Goal: Information Seeking & Learning: Compare options

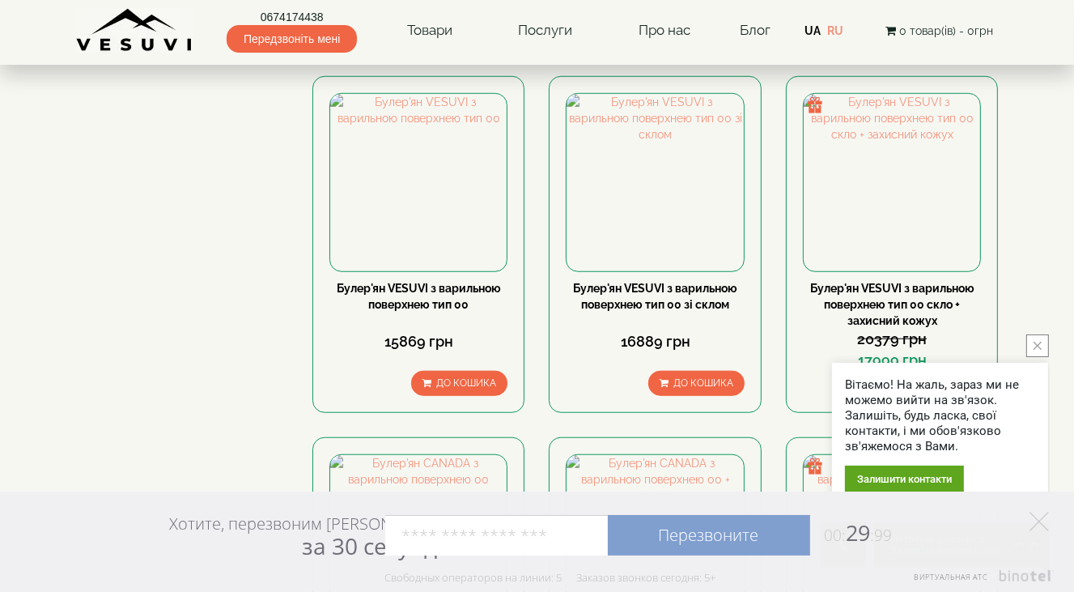
scroll to position [972, 0]
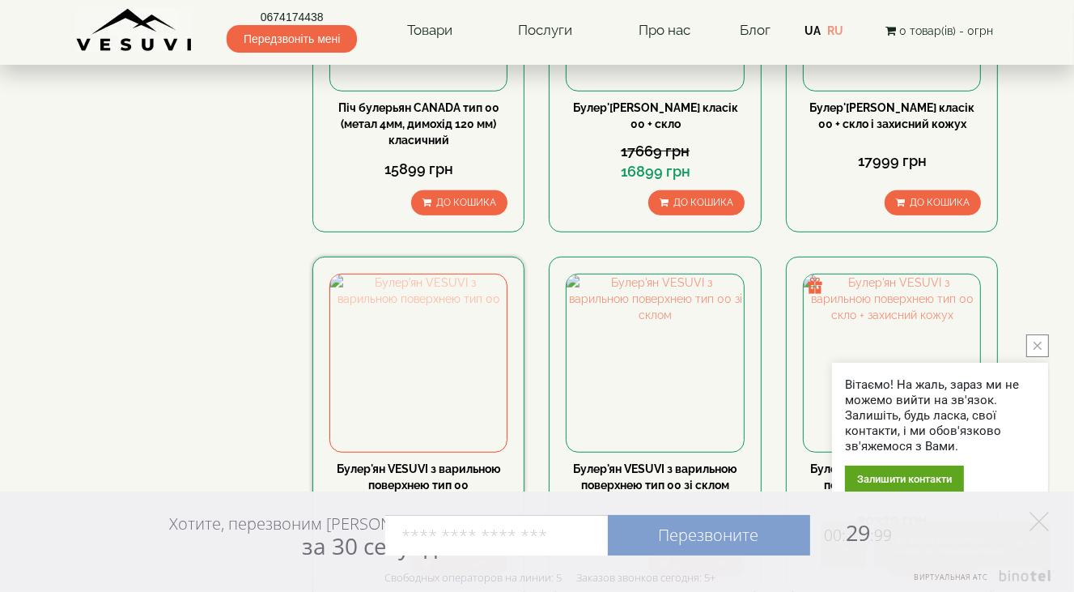
click at [440, 312] on img at bounding box center [418, 362] width 176 height 176
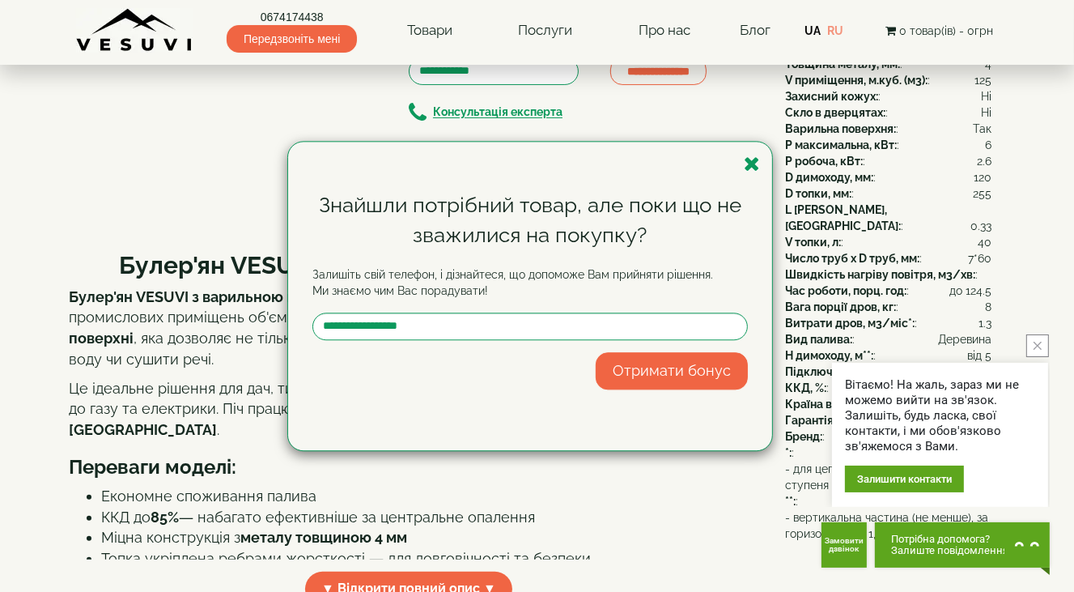
scroll to position [162, 0]
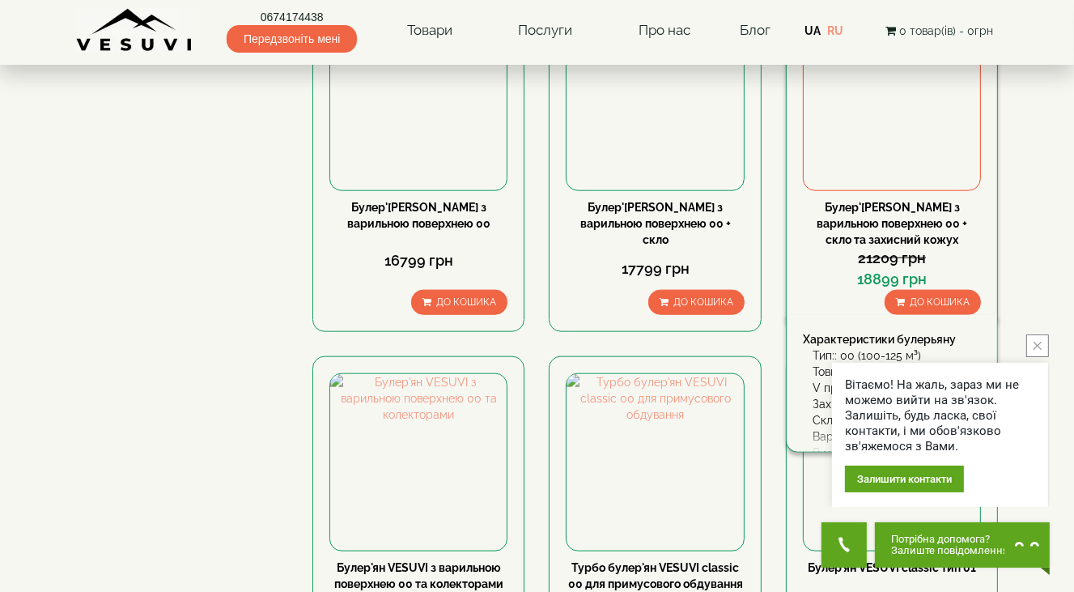
scroll to position [1700, 0]
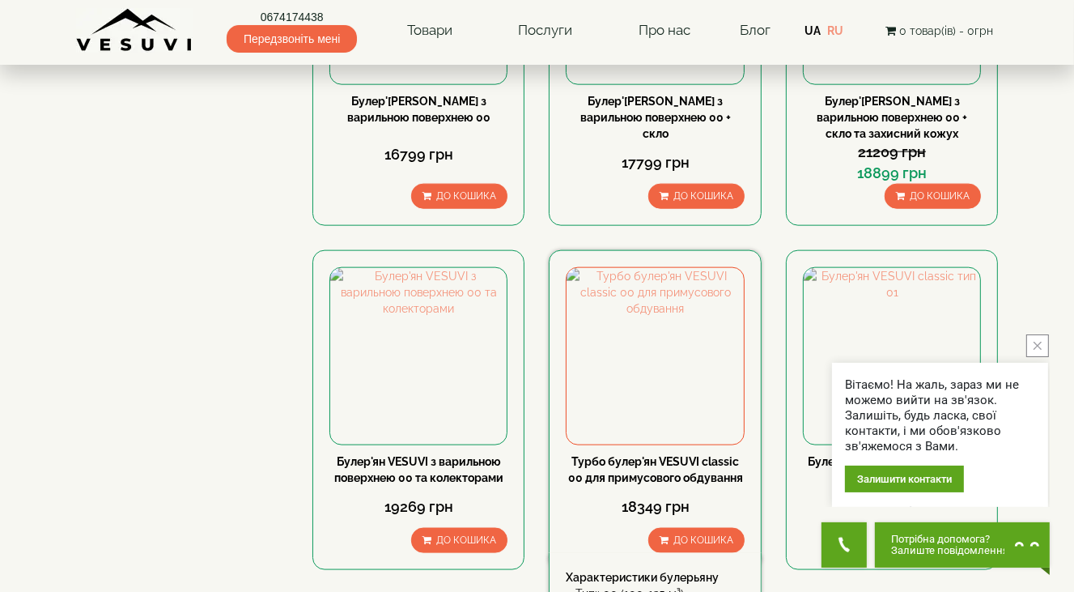
click at [672, 453] on div "Турбо булер'ян VESUVI classic 00 для примусового обдування" at bounding box center [655, 469] width 178 height 32
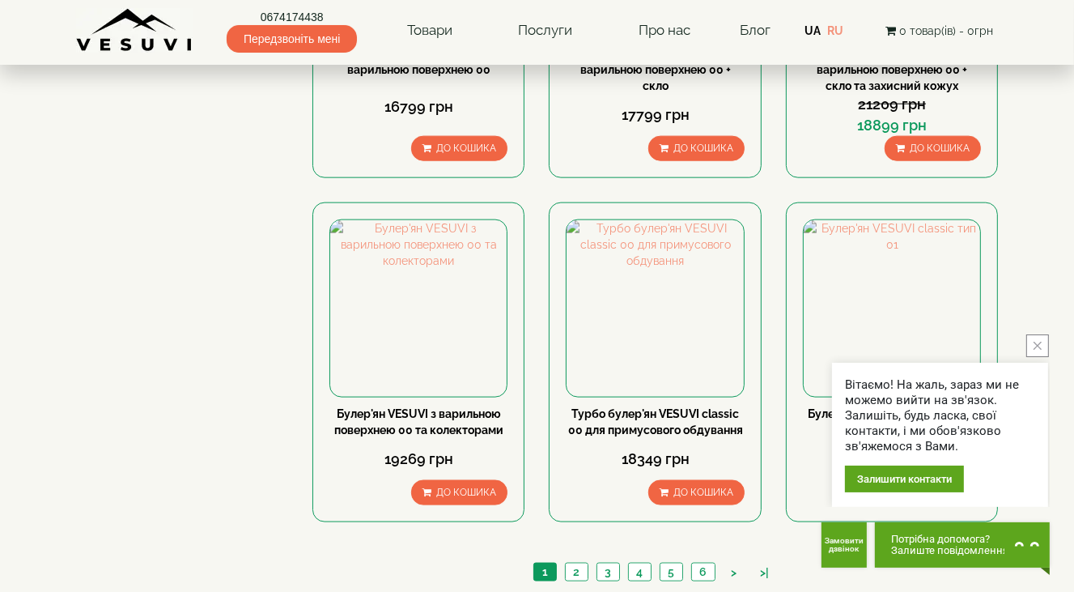
scroll to position [1781, 0]
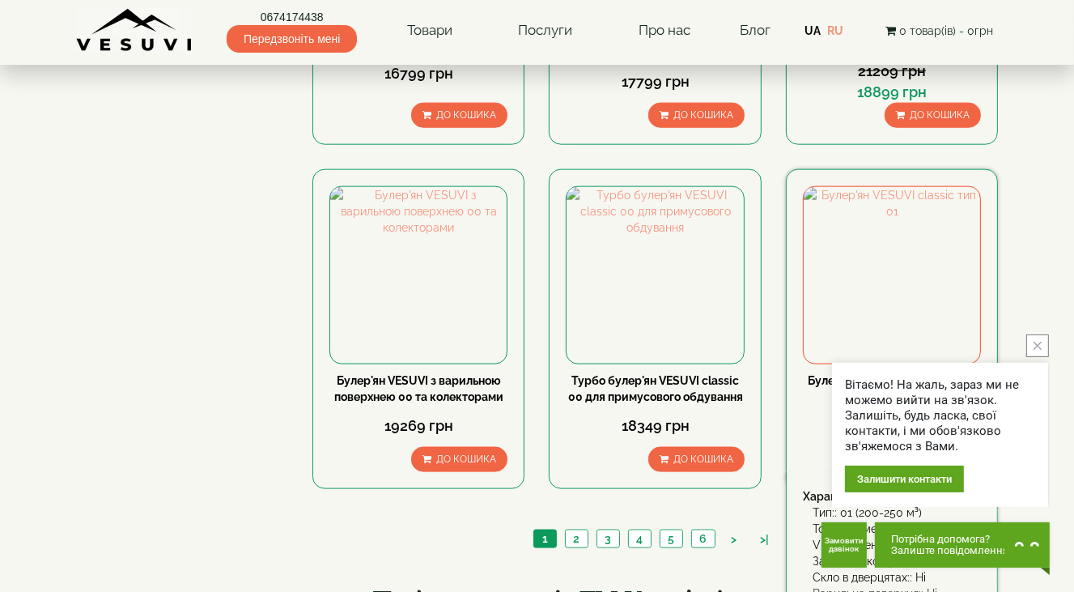
click at [859, 374] on link "Булер'ян VESUVI classic тип 01" at bounding box center [892, 380] width 168 height 13
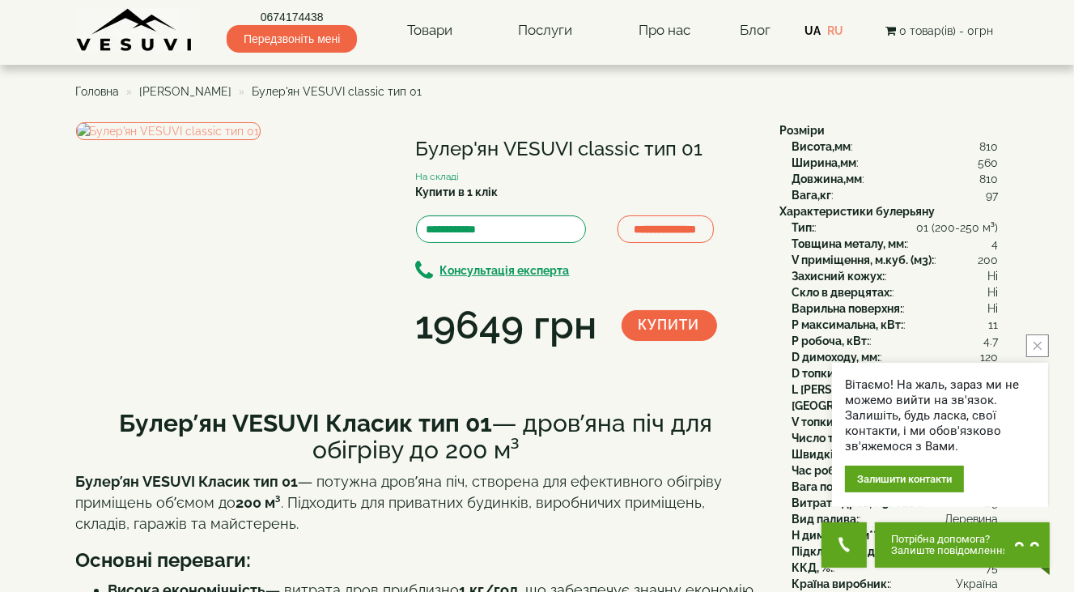
click at [1043, 346] on button "close button" at bounding box center [1038, 345] width 23 height 23
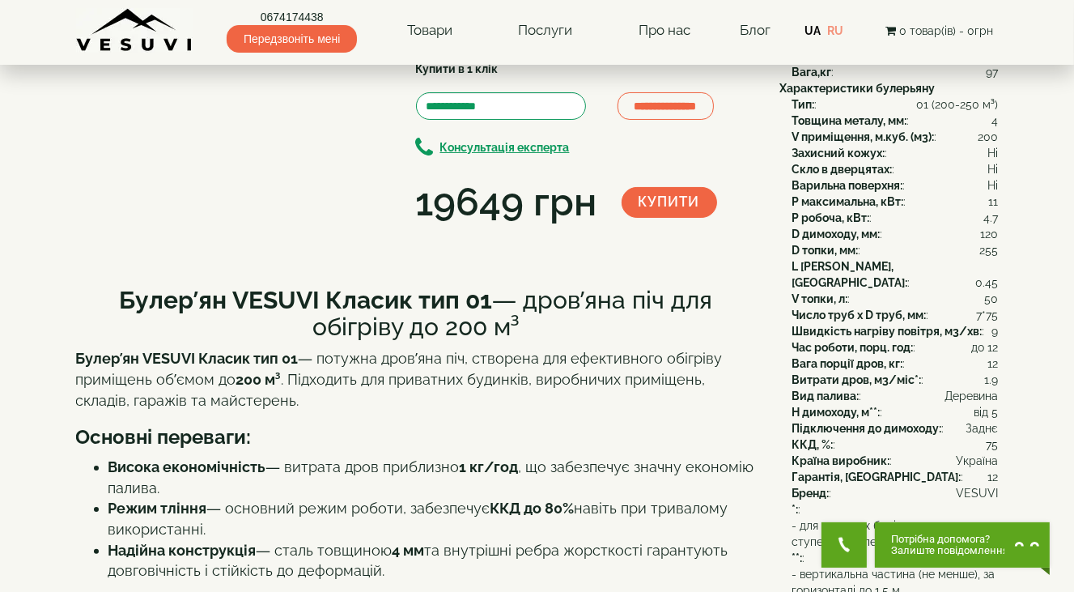
scroll to position [162, 0]
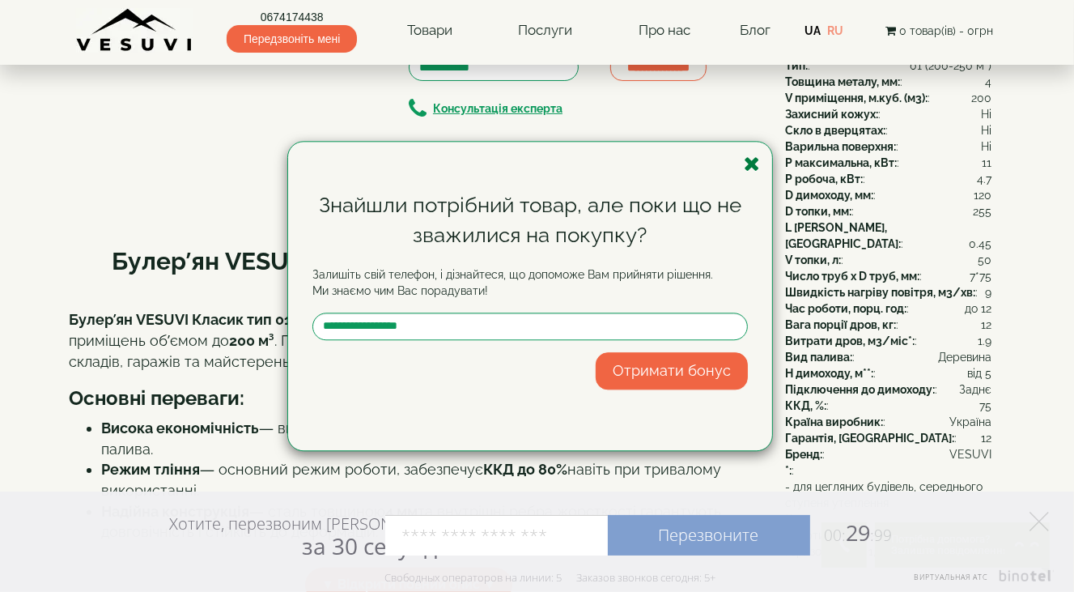
click at [751, 160] on icon "button" at bounding box center [752, 164] width 16 height 20
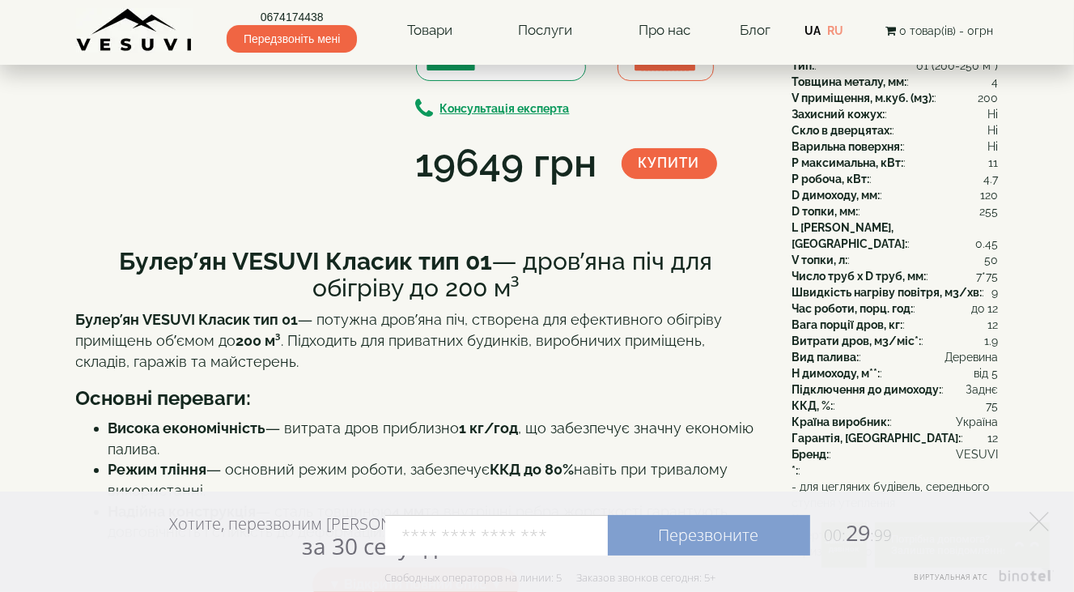
scroll to position [0, 0]
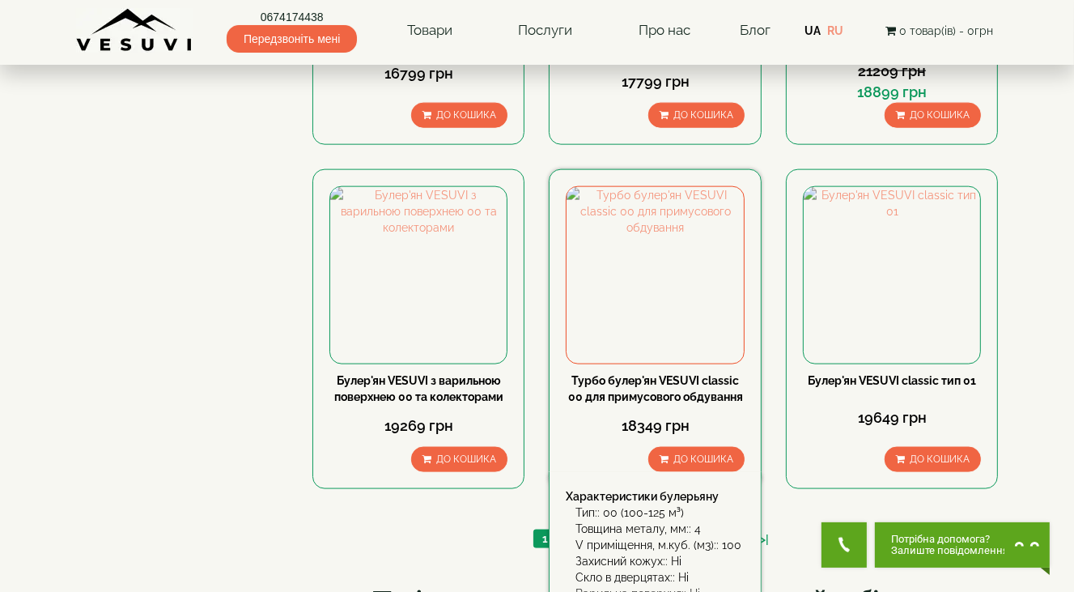
scroll to position [1700, 0]
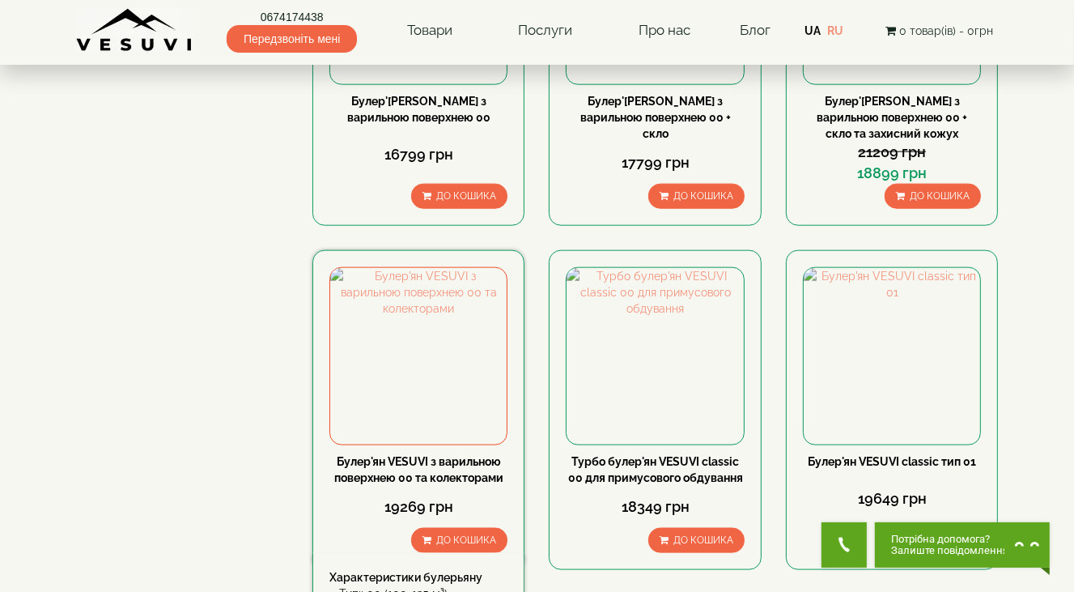
click at [417, 455] on link "Булер'ян VESUVI з варильною поверхнею 00 та колекторами" at bounding box center [418, 469] width 169 height 29
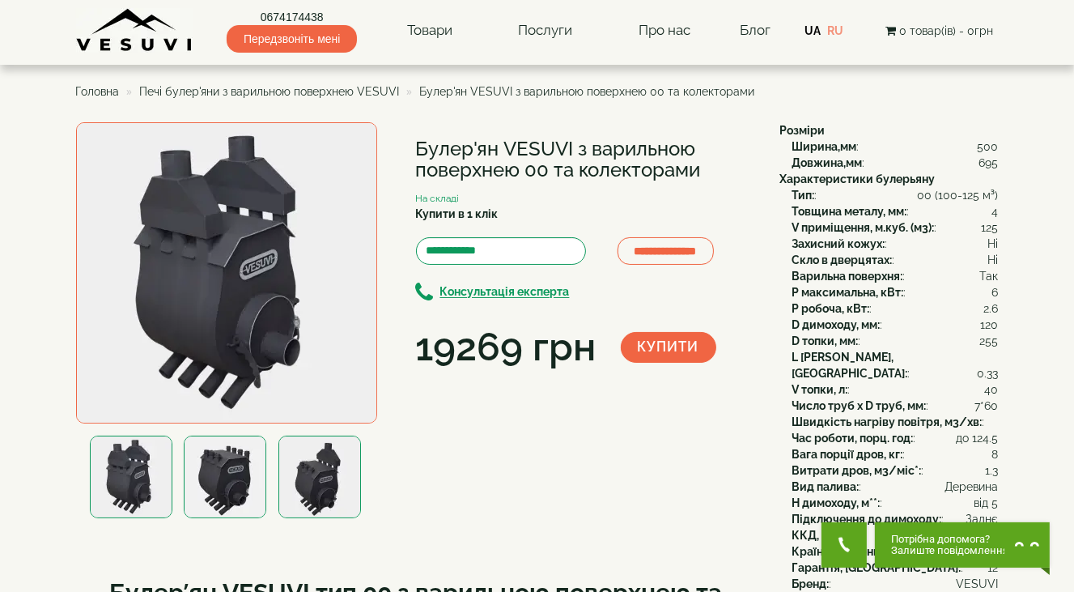
scroll to position [81, 0]
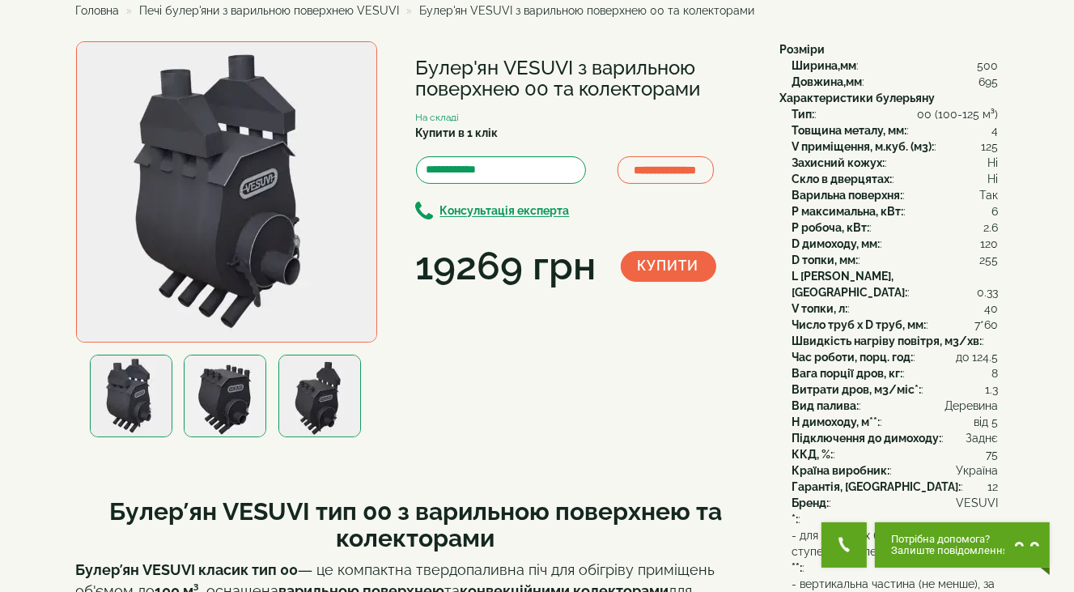
click at [321, 405] on img at bounding box center [320, 396] width 83 height 83
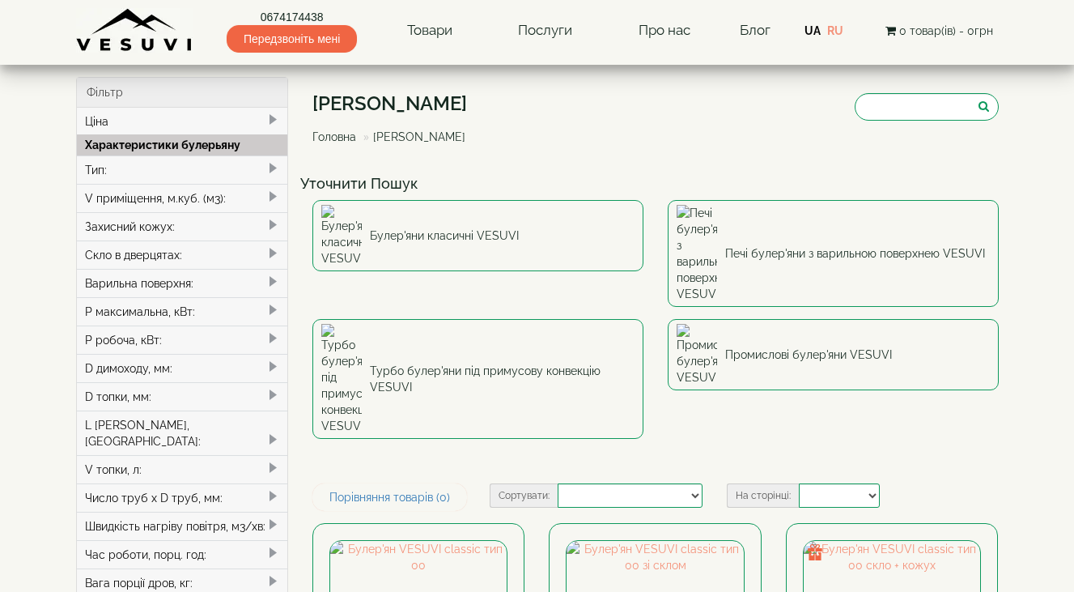
select select
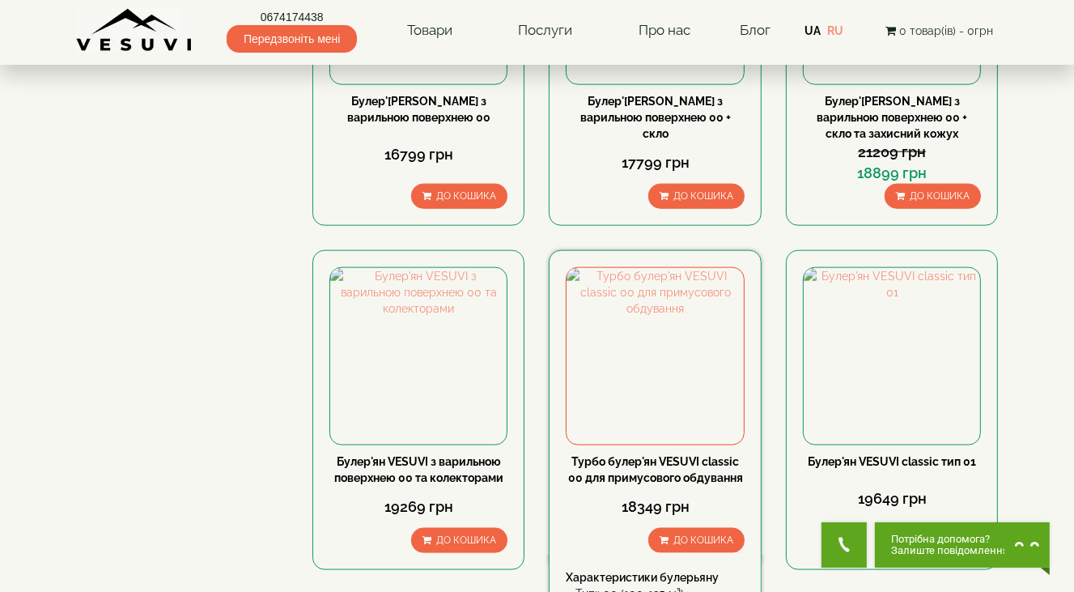
scroll to position [1781, 0]
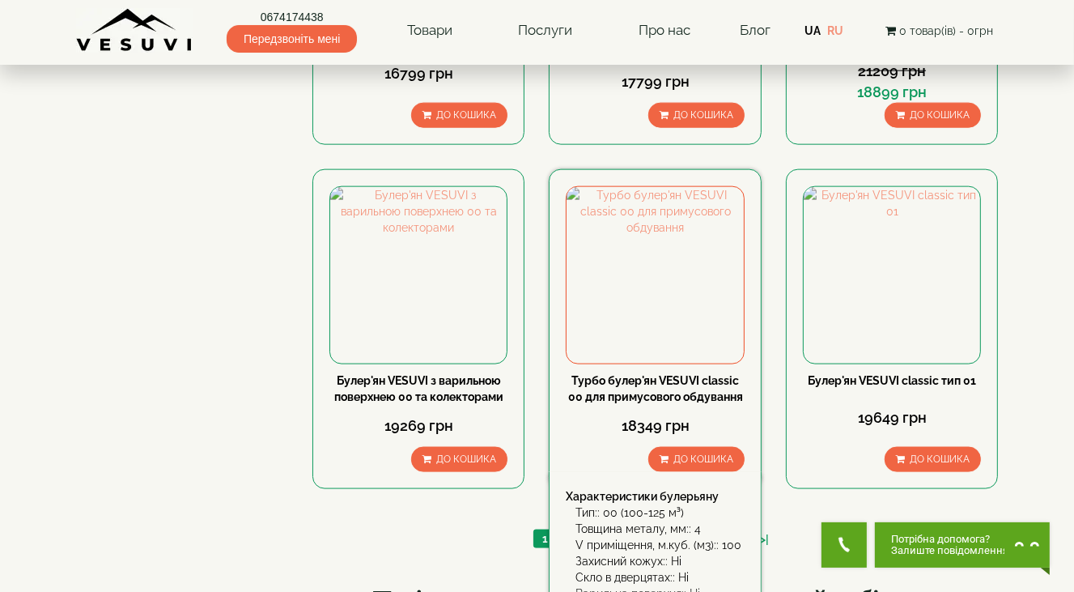
click at [623, 374] on link "Турбо булер'ян VESUVI classic 00 для примусового обдування" at bounding box center [655, 388] width 175 height 29
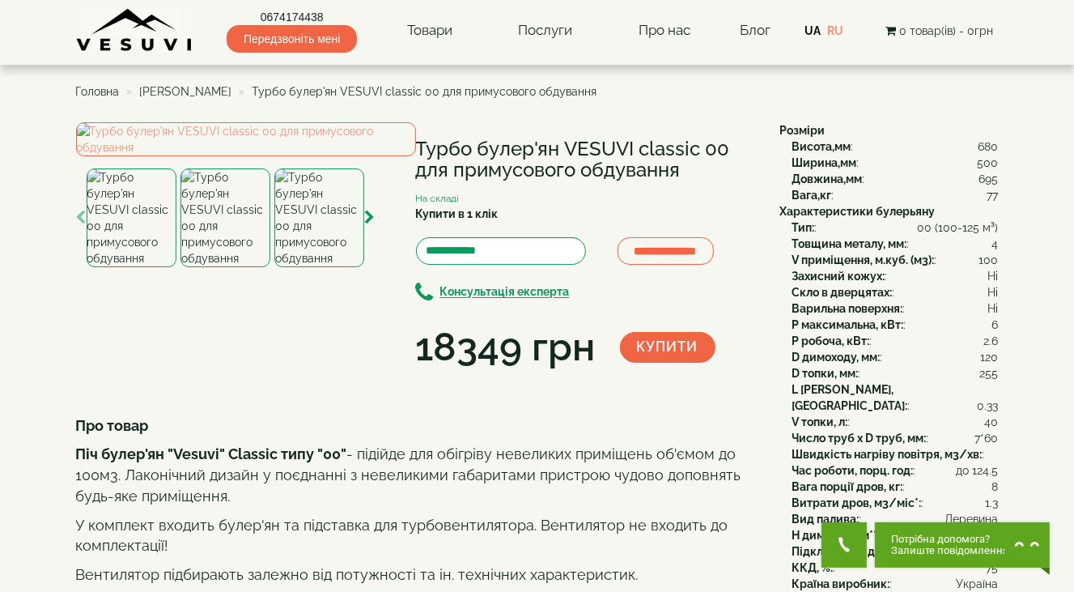
click at [138, 267] on img at bounding box center [132, 217] width 90 height 99
click at [235, 267] on img at bounding box center [226, 217] width 90 height 99
click at [304, 267] on img at bounding box center [319, 217] width 90 height 99
click at [219, 267] on img at bounding box center [226, 217] width 90 height 99
click at [134, 267] on img at bounding box center [132, 217] width 90 height 99
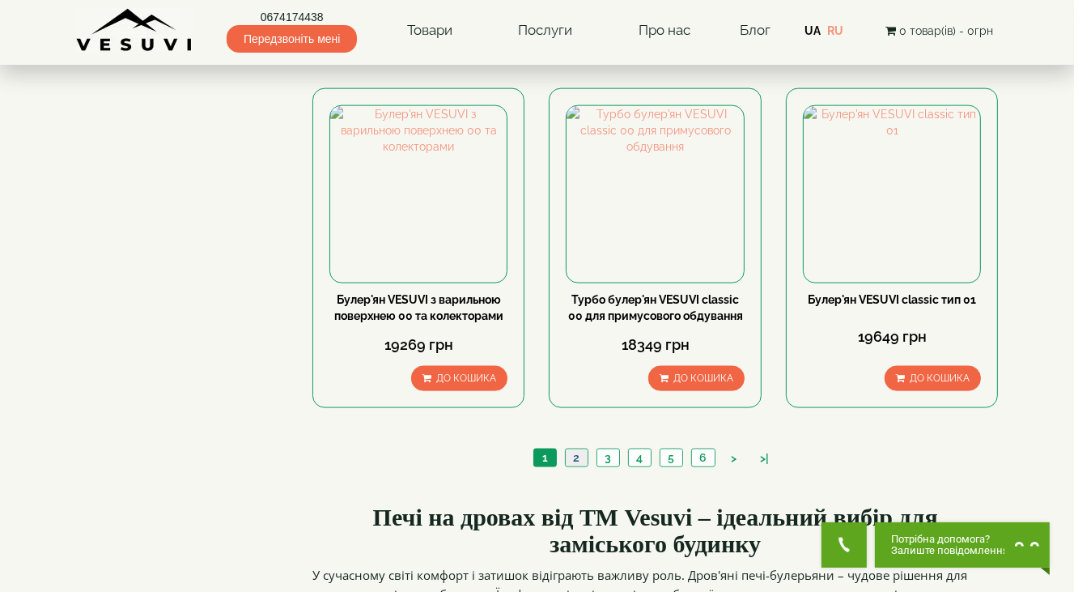
click at [580, 449] on link "2" at bounding box center [576, 457] width 23 height 17
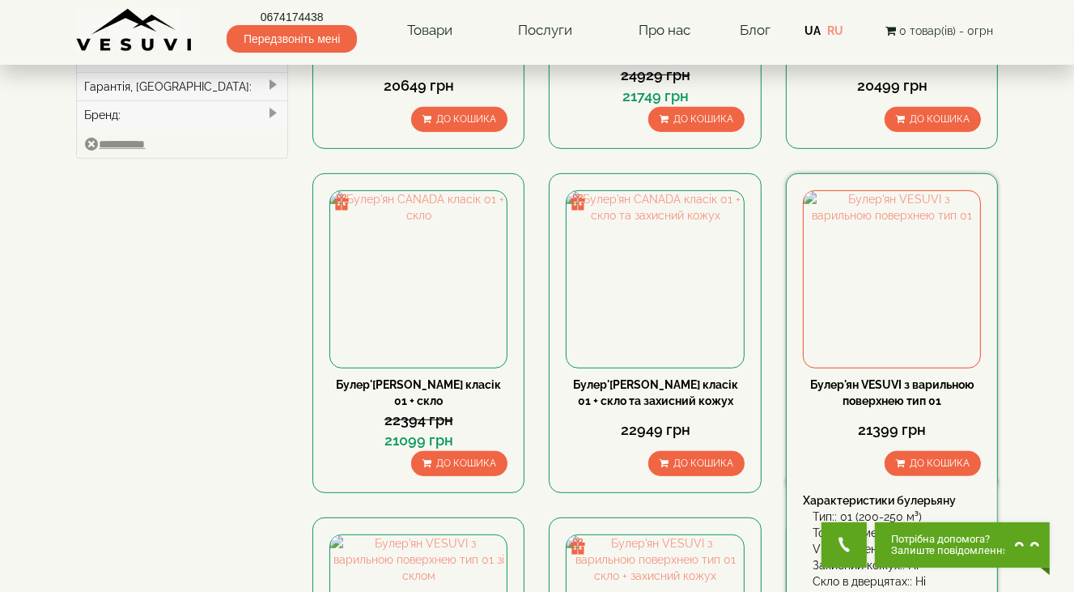
scroll to position [567, 0]
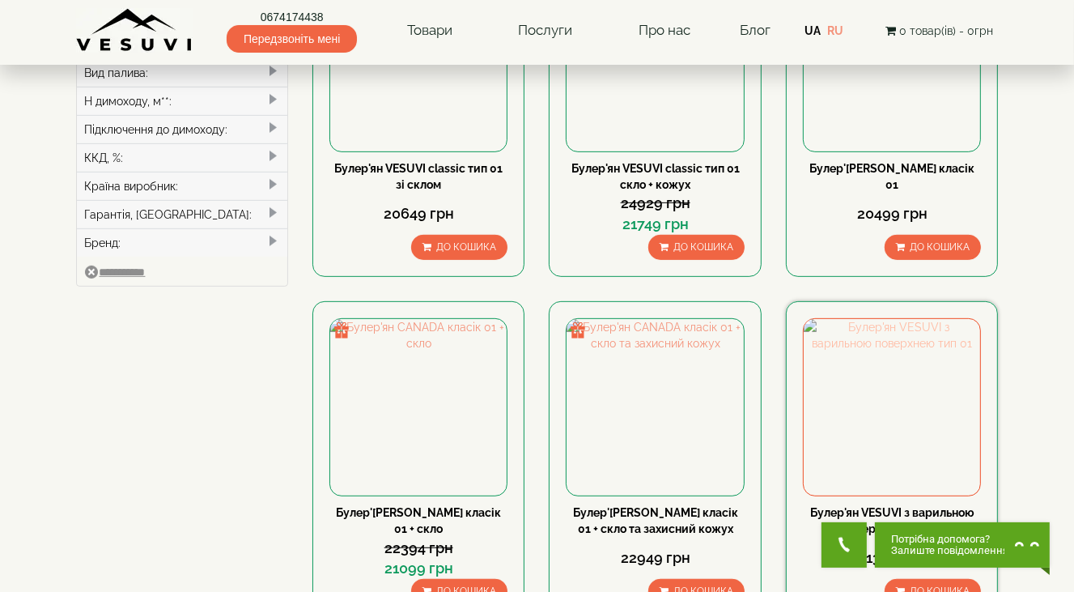
click at [897, 319] on img at bounding box center [892, 407] width 176 height 176
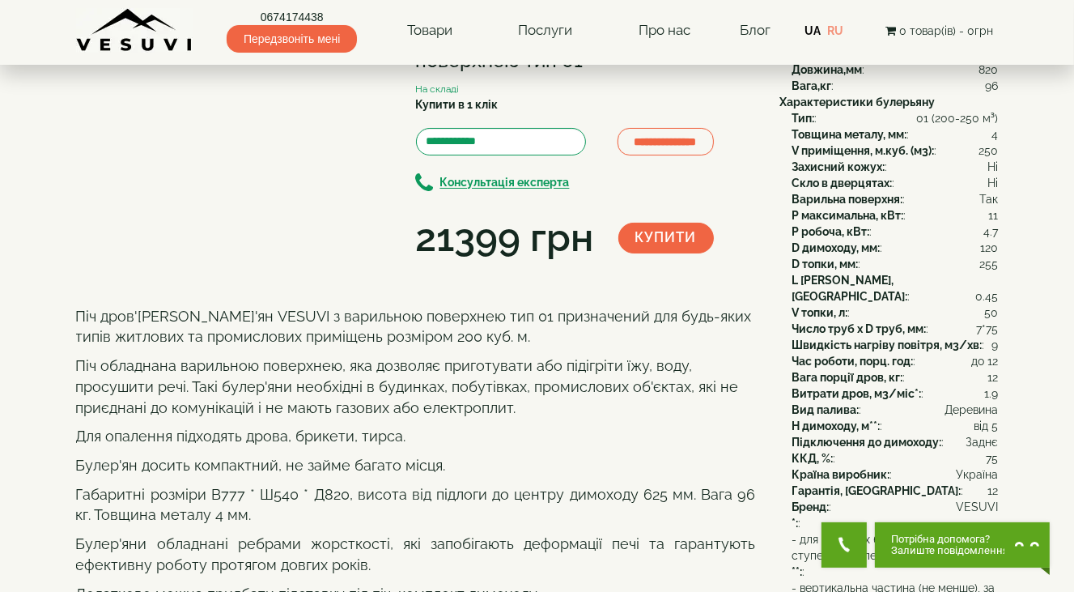
scroll to position [81, 0]
